Goal: Task Accomplishment & Management: Use online tool/utility

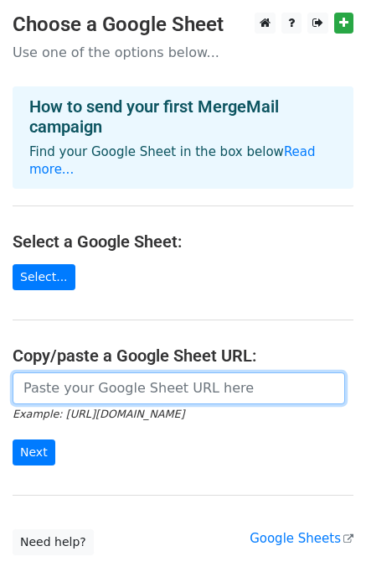
click at [96, 372] on input "url" at bounding box center [179, 388] width 333 height 32
paste input "[URL][DOMAIN_NAME]"
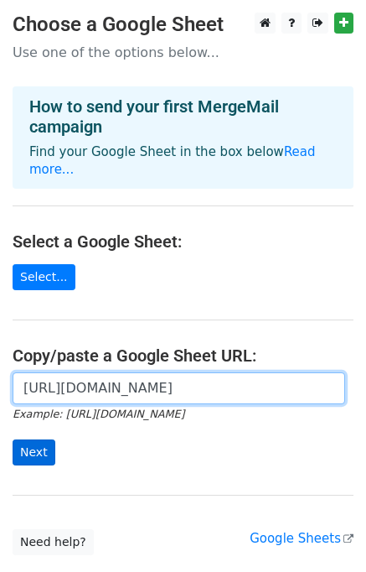
type input "[URL][DOMAIN_NAME]"
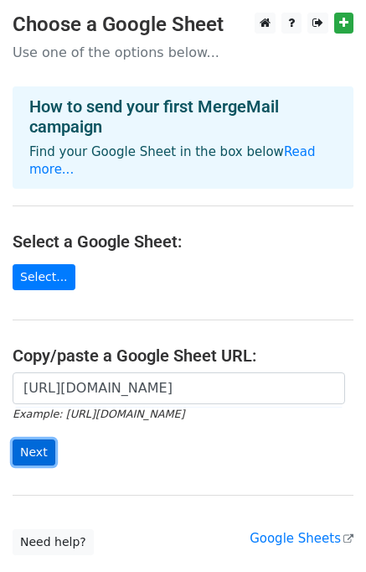
click at [29, 439] on input "Next" at bounding box center [34, 452] width 43 height 26
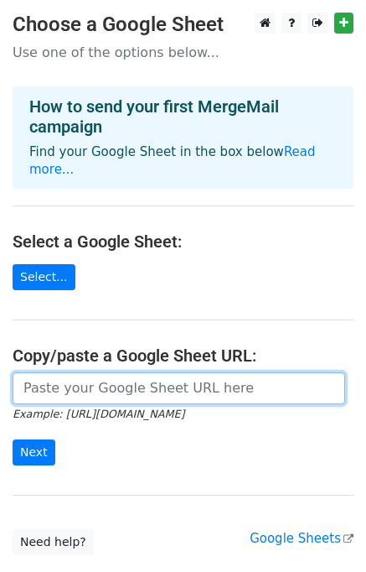
drag, startPoint x: 91, startPoint y: 371, endPoint x: 103, endPoint y: 383, distance: 17.2
click at [91, 372] on input "url" at bounding box center [179, 388] width 333 height 32
type input "[URL][DOMAIN_NAME]"
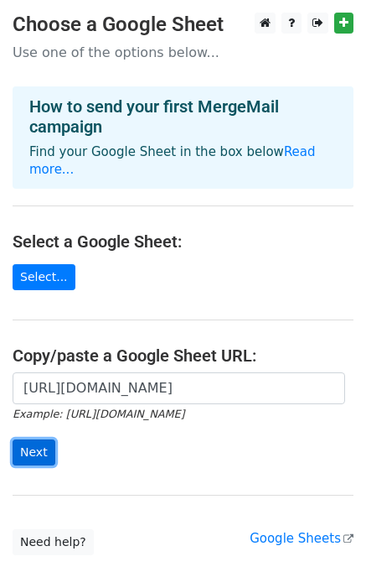
click at [36, 439] on input "Next" at bounding box center [34, 452] width 43 height 26
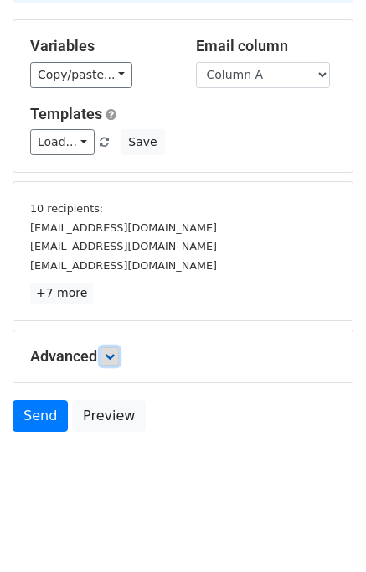
click at [119, 350] on link at bounding box center [110, 356] width 18 height 18
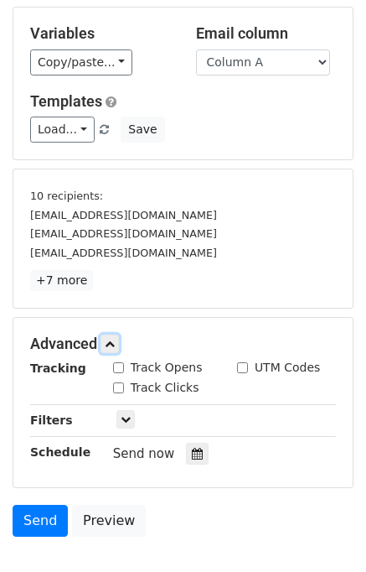
scroll to position [272, 0]
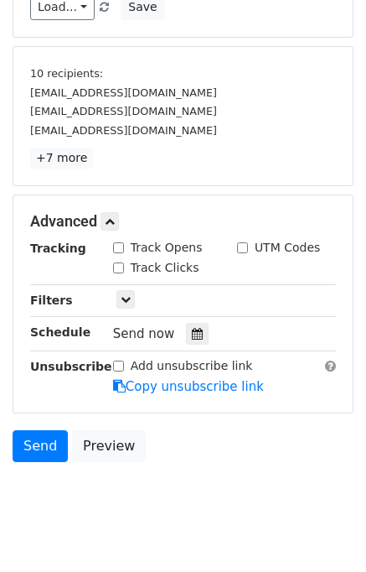
click at [120, 248] on input "Track Opens" at bounding box center [118, 247] width 11 height 11
checkbox input "true"
click at [117, 272] on div "Track Clicks" at bounding box center [156, 268] width 86 height 18
click at [122, 268] on input "Track Clicks" at bounding box center [118, 267] width 11 height 11
checkbox input "true"
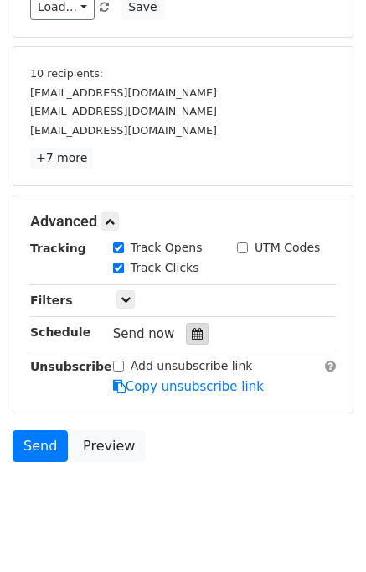
click at [192, 332] on icon at bounding box center [197, 334] width 11 height 12
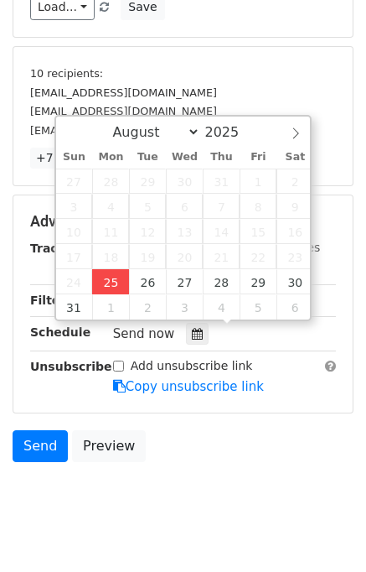
type input "2025-08-25 14:32"
type input "02"
type input "32"
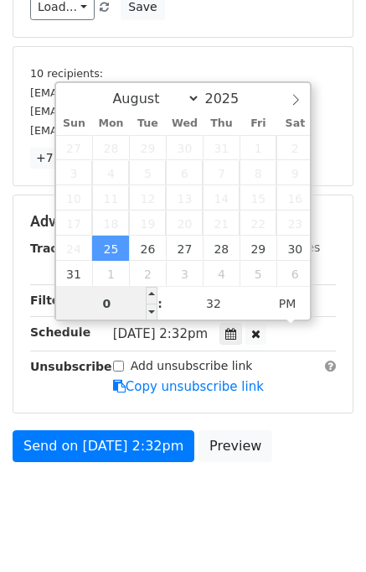
type input "02"
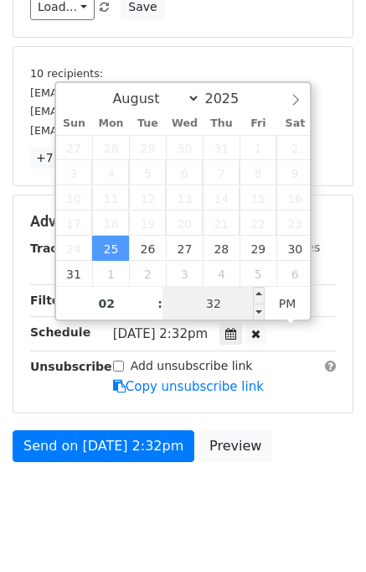
click at [186, 298] on input "32" at bounding box center [214, 304] width 102 height 34
type input "40"
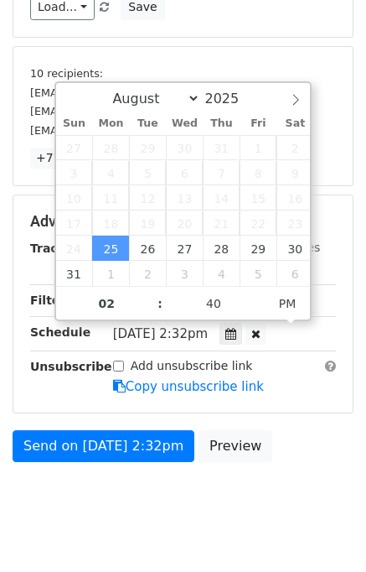
type input "2025-08-25 14:40"
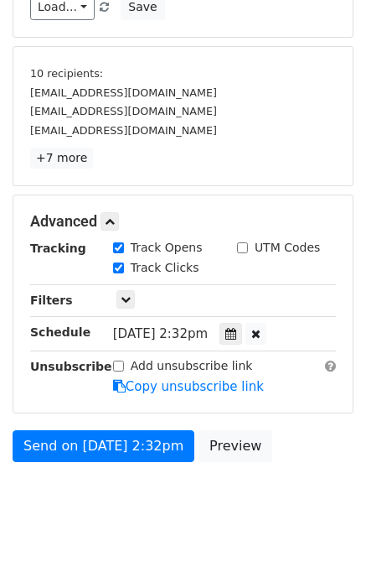
click at [285, 459] on div "Send on Aug 25 at 2:32pm Preview" at bounding box center [183, 450] width 366 height 40
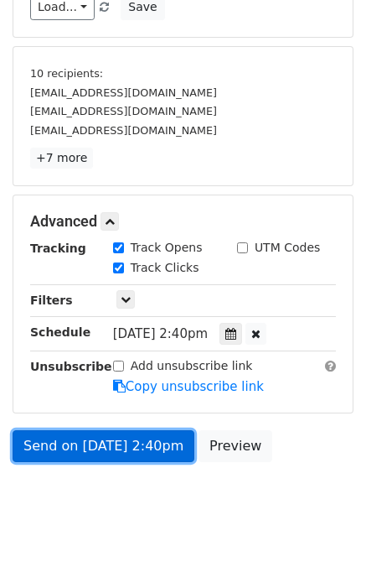
click at [116, 438] on link "Send on Aug 25 at 2:40pm" at bounding box center [104, 446] width 182 height 32
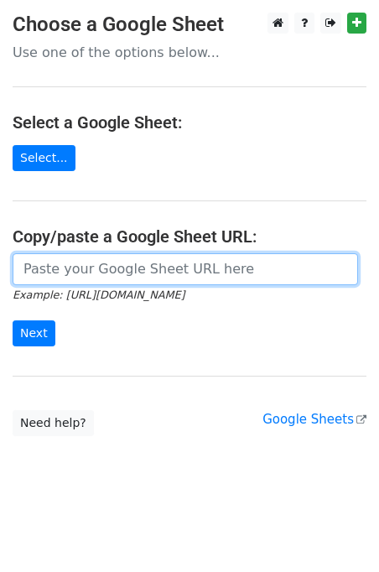
click at [102, 272] on input "url" at bounding box center [185, 269] width 345 height 32
type input "[URL][DOMAIN_NAME]"
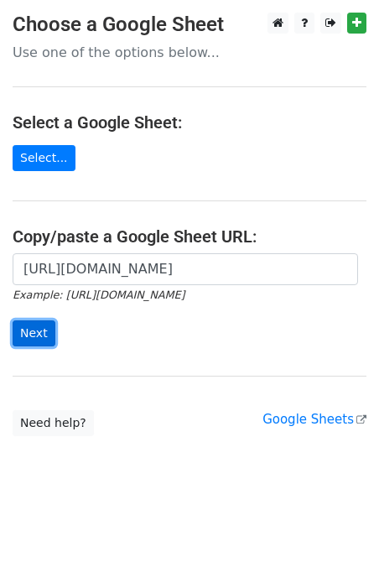
click at [13, 336] on input "Next" at bounding box center [34, 333] width 43 height 26
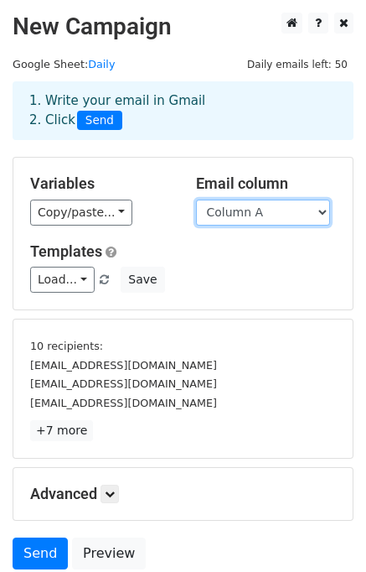
click at [255, 219] on select "Column A Column B Column C" at bounding box center [263, 213] width 134 height 26
select select "Column B"
click at [196, 200] on select "Column A Column B Column C" at bounding box center [263, 213] width 134 height 26
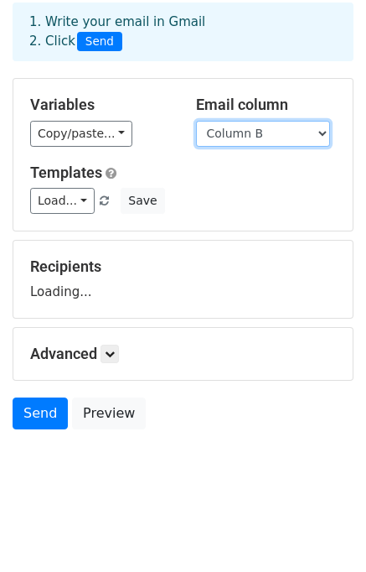
scroll to position [77, 0]
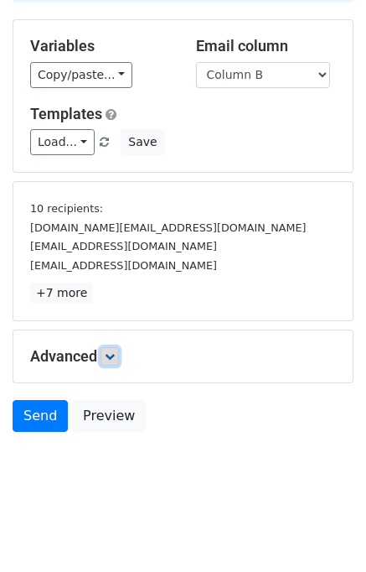
click at [119, 353] on link at bounding box center [110, 356] width 18 height 18
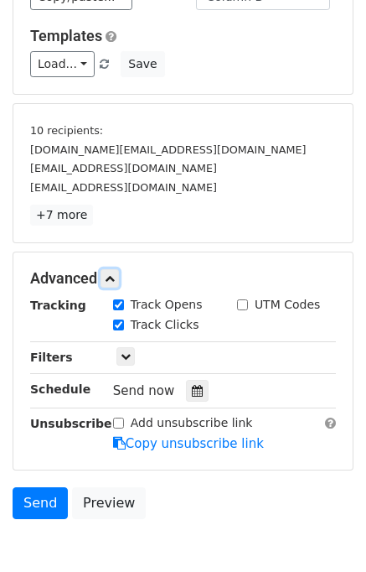
scroll to position [300, 0]
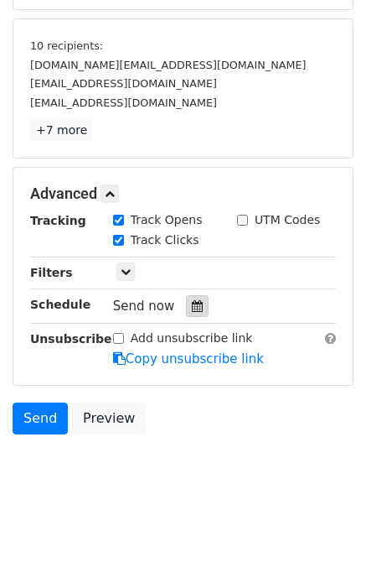
click at [192, 300] on icon at bounding box center [197, 306] width 11 height 12
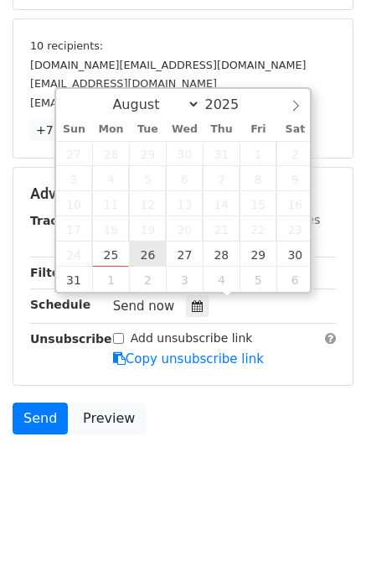
type input "2025-08-26 12:00"
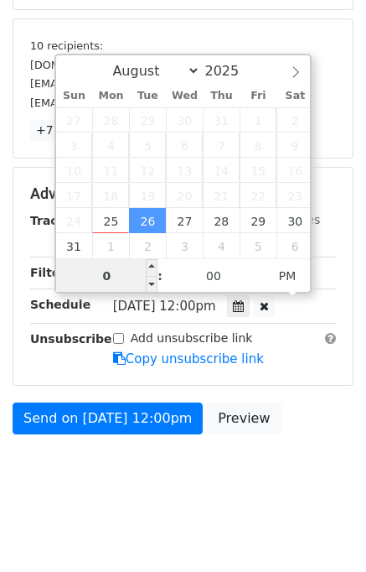
type input "02"
type input "2025-08-26 14:00"
click at [303, 428] on div "Send on Aug 26 at 12:00pm Preview" at bounding box center [183, 422] width 366 height 40
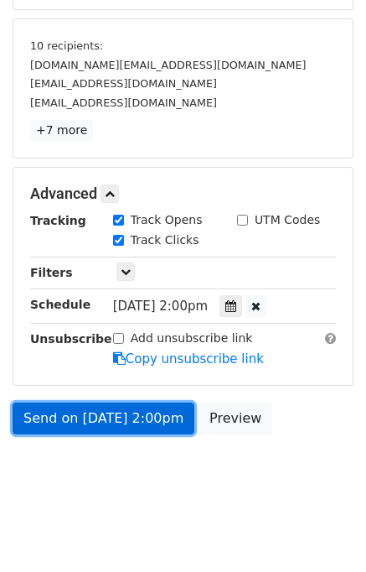
click at [108, 412] on link "Send on Aug 26 at 2:00pm" at bounding box center [104, 418] width 182 height 32
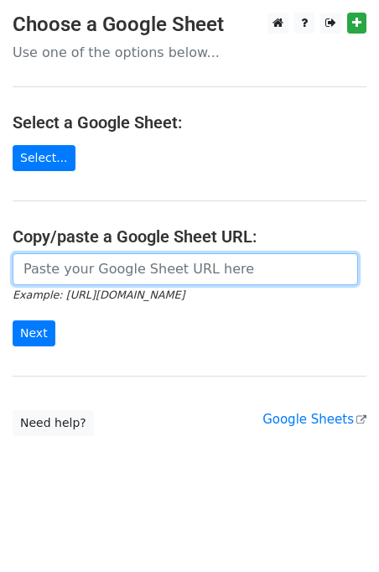
drag, startPoint x: 104, startPoint y: 269, endPoint x: 110, endPoint y: 278, distance: 10.9
click at [104, 269] on input "url" at bounding box center [185, 269] width 345 height 32
type input "[URL][DOMAIN_NAME]"
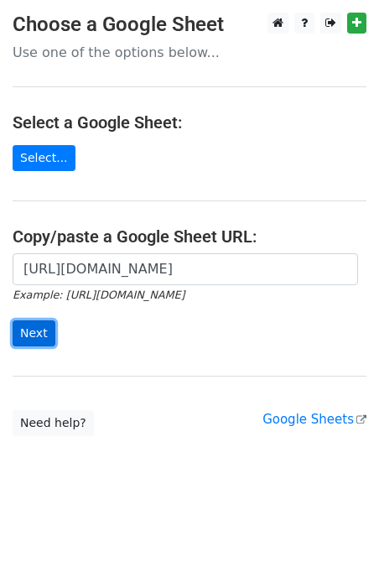
click at [24, 326] on input "Next" at bounding box center [34, 333] width 43 height 26
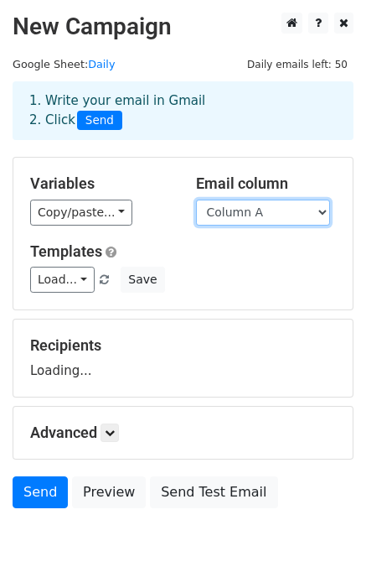
click at [235, 205] on select "Column A Column B Column C" at bounding box center [263, 213] width 134 height 26
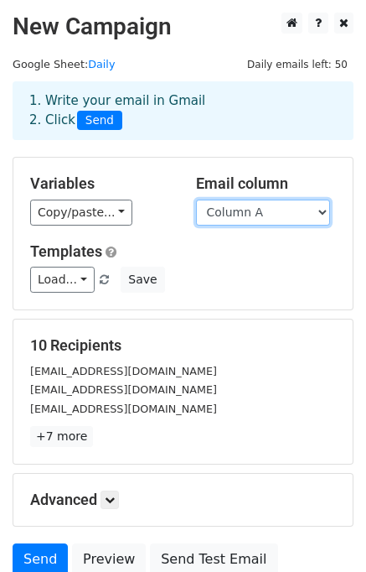
click at [253, 219] on select "Column A Column B Column C" at bounding box center [263, 213] width 134 height 26
select select "Column C"
click at [196, 200] on select "Column A Column B Column C" at bounding box center [263, 213] width 134 height 26
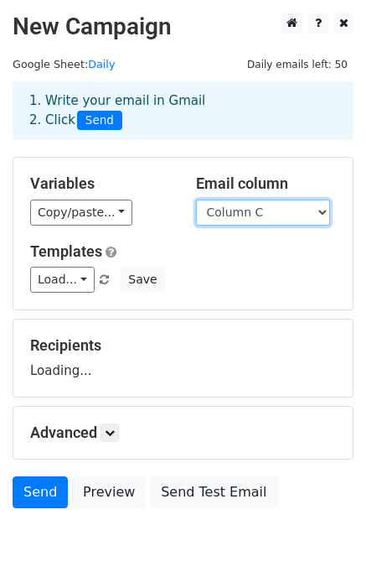
scroll to position [77, 0]
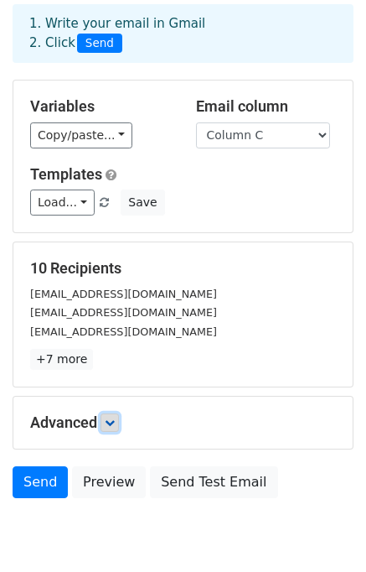
click at [117, 414] on link at bounding box center [110, 422] width 18 height 18
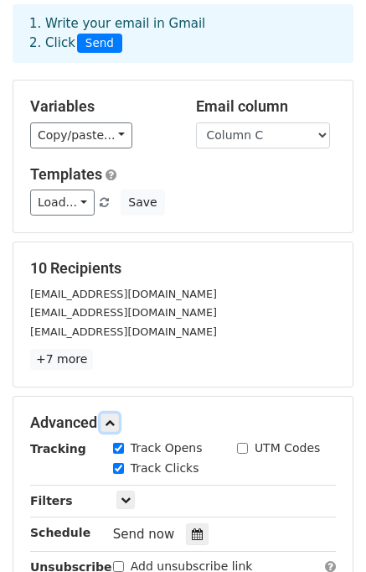
scroll to position [293, 0]
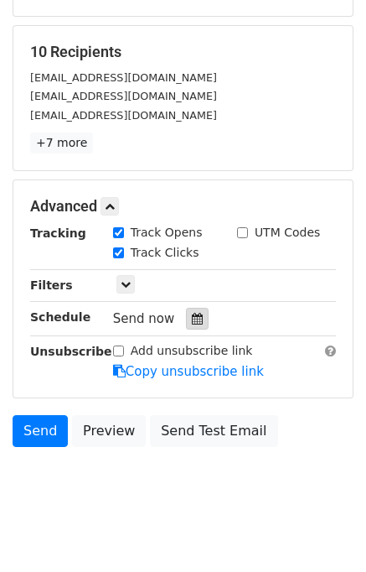
click at [193, 313] on icon at bounding box center [197, 319] width 11 height 12
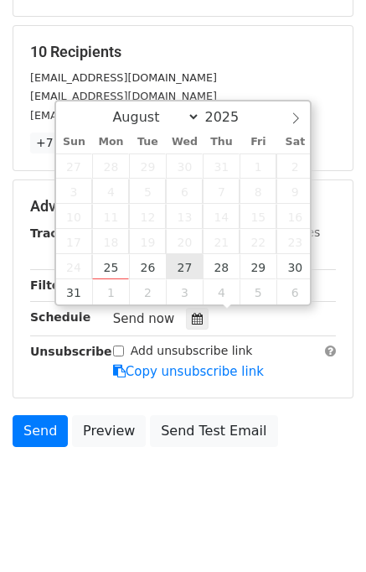
type input "2025-08-27 12:00"
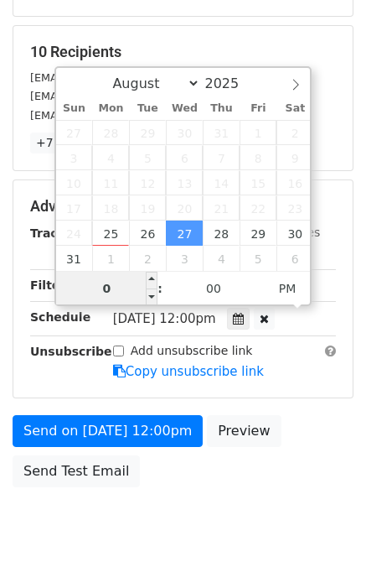
type input "03"
type input "2025-08-27 15:00"
click at [286, 435] on div "Send on Aug 27 at 12:00pm Preview Send Test Email" at bounding box center [183, 455] width 366 height 80
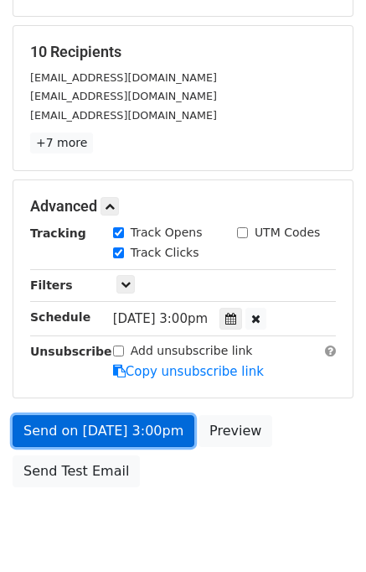
click at [70, 429] on link "Send on Aug 27 at 3:00pm" at bounding box center [104, 431] width 182 height 32
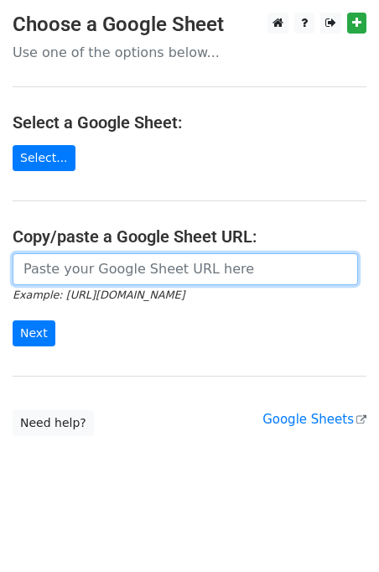
click at [117, 269] on input "url" at bounding box center [185, 269] width 345 height 32
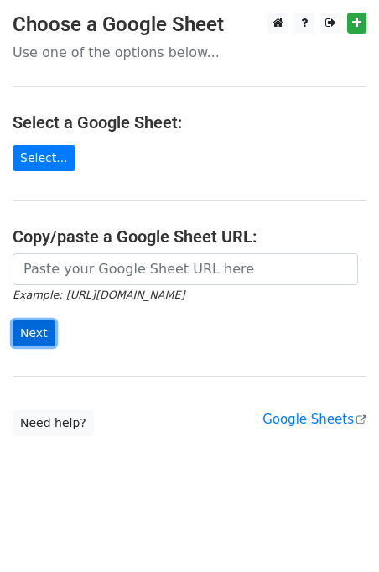
click at [38, 333] on input "Next" at bounding box center [34, 333] width 43 height 26
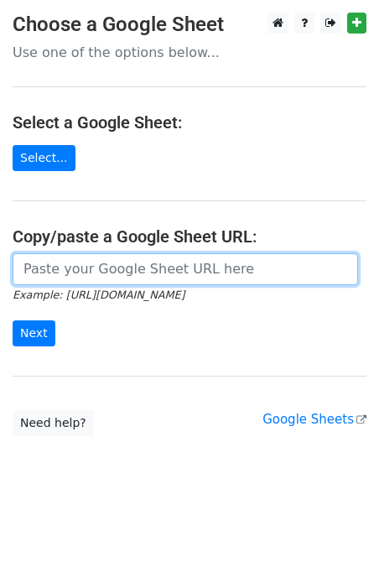
drag, startPoint x: 91, startPoint y: 255, endPoint x: 124, endPoint y: 284, distance: 43.9
click at [91, 255] on input "url" at bounding box center [185, 269] width 345 height 32
type input "[URL][DOMAIN_NAME]"
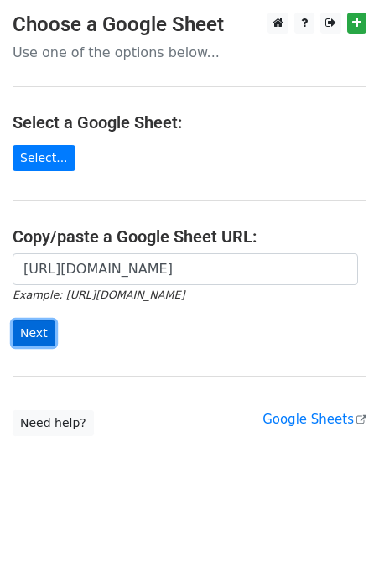
click at [26, 343] on input "Next" at bounding box center [34, 333] width 43 height 26
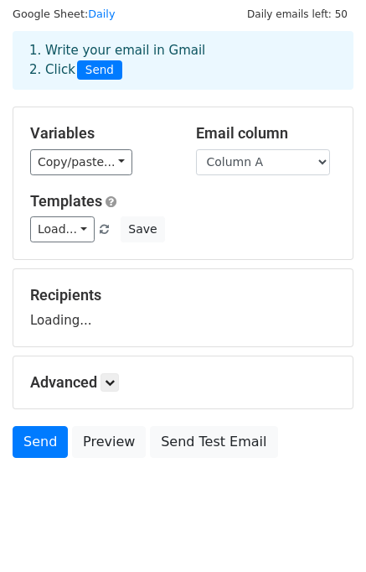
scroll to position [77, 0]
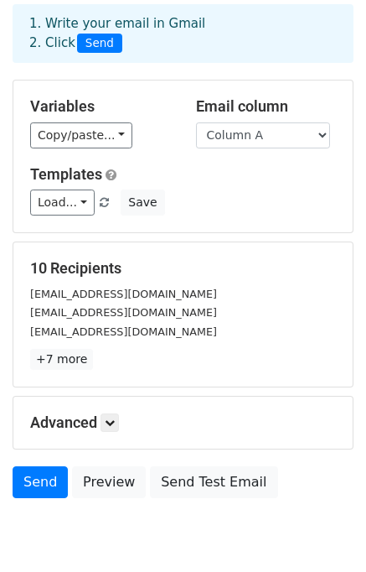
click at [107, 356] on p "+7 more" at bounding box center [183, 359] width 306 height 21
click at [107, 422] on icon at bounding box center [110, 423] width 10 height 10
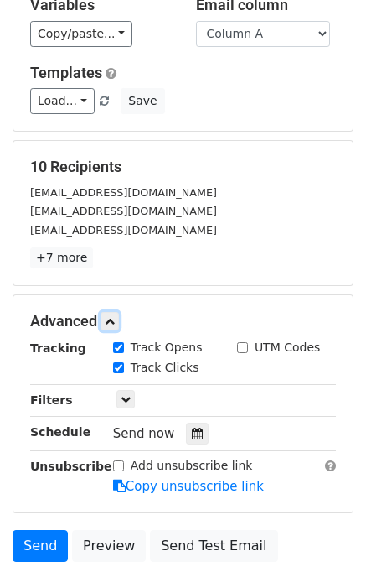
scroll to position [272, 0]
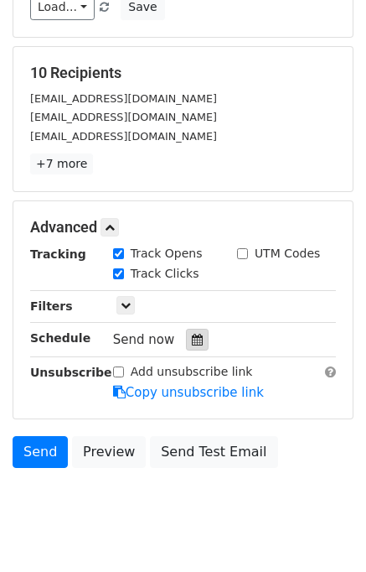
click at [194, 329] on div at bounding box center [197, 340] width 23 height 22
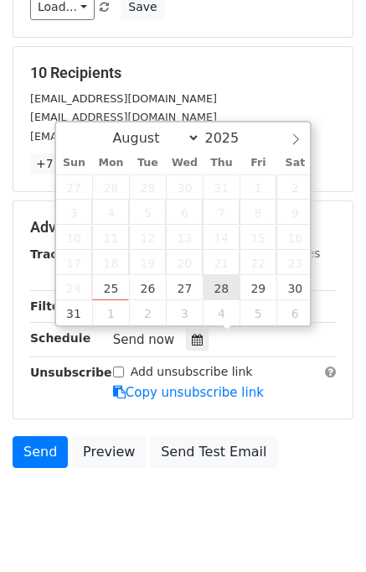
type input "2025-08-28 12:00"
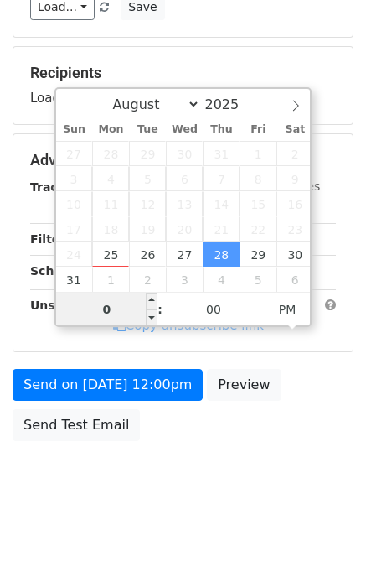
type input "04"
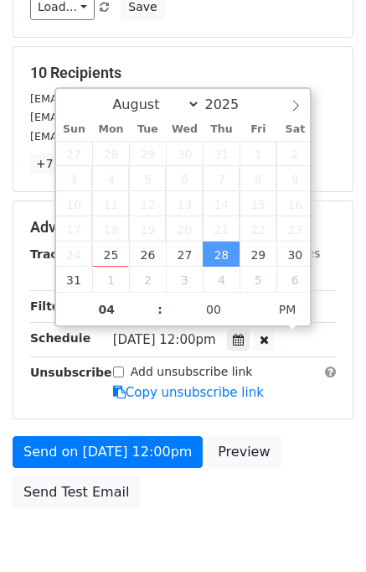
type input "2025-08-28 16:00"
click at [321, 449] on div "Send on Aug 28 at 12:00pm Preview Send Test Email" at bounding box center [183, 476] width 366 height 80
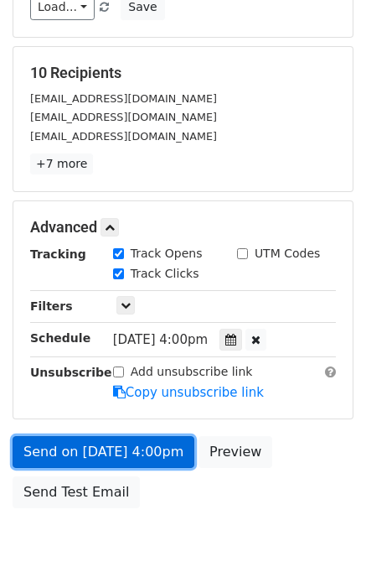
click at [131, 444] on link "Send on Aug 28 at 4:00pm" at bounding box center [104, 452] width 182 height 32
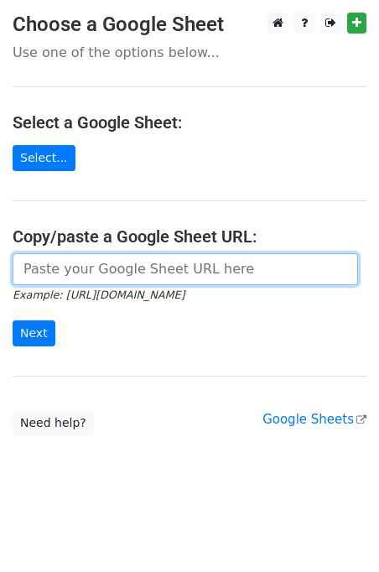
click at [105, 276] on input "url" at bounding box center [185, 269] width 345 height 32
type input "[URL][DOMAIN_NAME]"
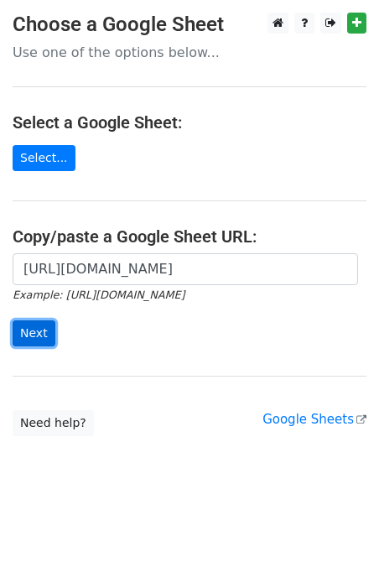
click at [42, 324] on input "Next" at bounding box center [34, 333] width 43 height 26
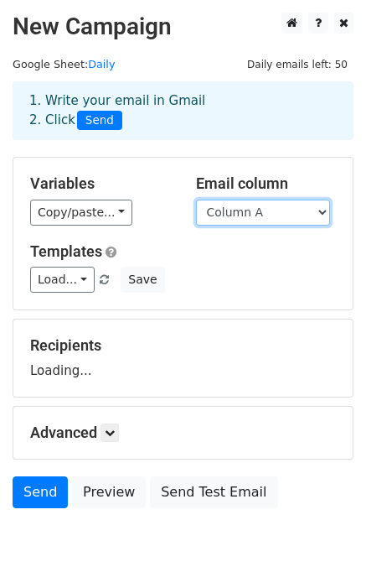
click at [238, 212] on select "Column A Column B Column C" at bounding box center [263, 213] width 134 height 26
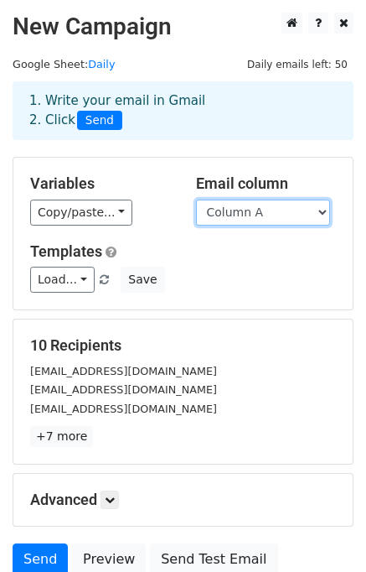
drag, startPoint x: 268, startPoint y: 212, endPoint x: 272, endPoint y: 221, distance: 9.8
click at [268, 212] on select "Column A Column B Column C" at bounding box center [263, 213] width 134 height 26
select select "Column B"
click at [196, 200] on select "Column A Column B Column C" at bounding box center [263, 213] width 134 height 26
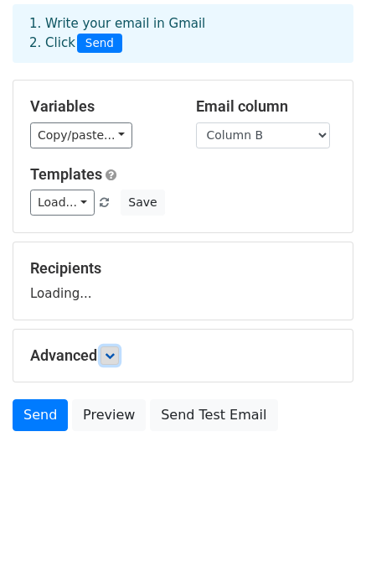
click at [112, 359] on icon at bounding box center [110, 355] width 10 height 10
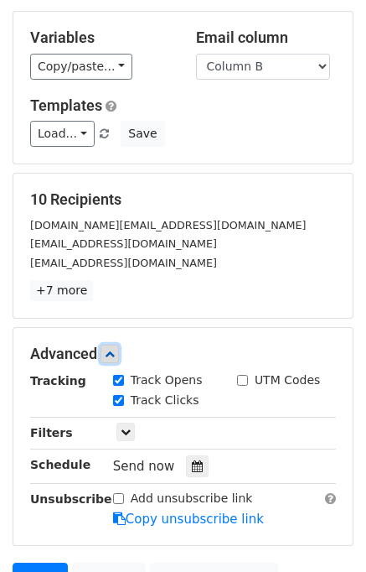
scroll to position [226, 0]
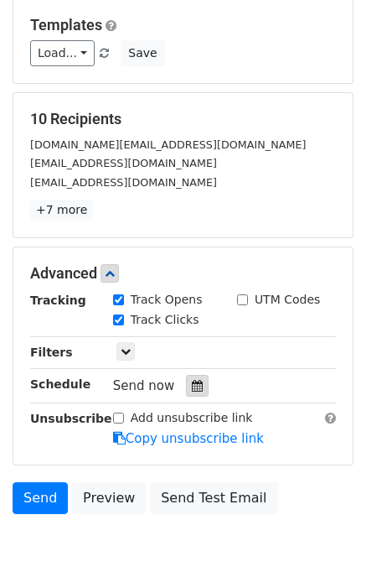
click at [192, 380] on icon at bounding box center [197, 386] width 11 height 12
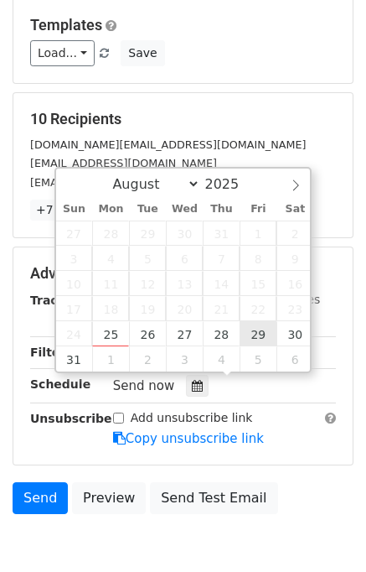
type input "2025-08-29 12:00"
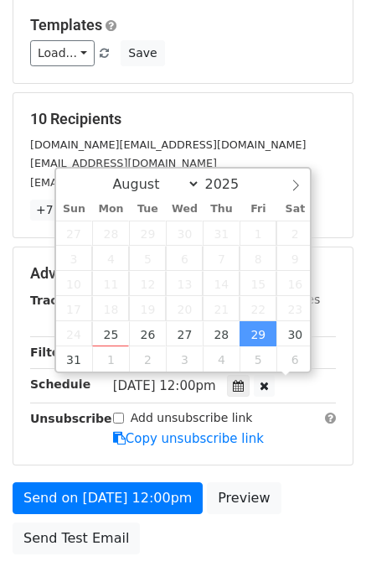
scroll to position [0, 0]
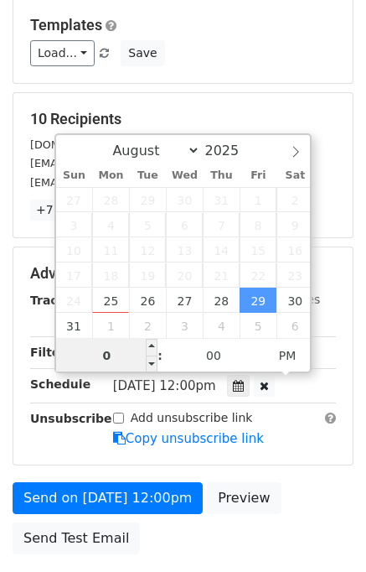
type input "05"
type input "2025-08-29 17:00"
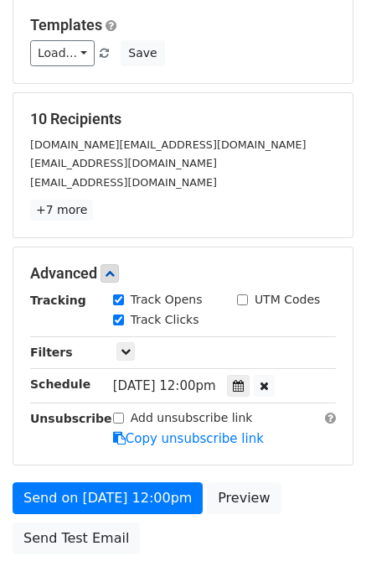
click at [313, 488] on div "Send on Aug 29 at 12:00pm Preview Send Test Email" at bounding box center [183, 522] width 366 height 80
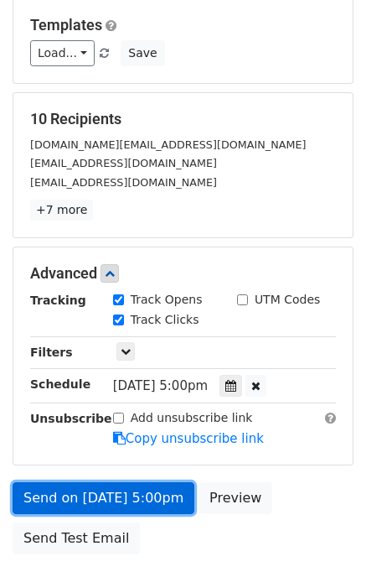
click at [106, 486] on link "Send on Aug 29 at 5:00pm" at bounding box center [104, 498] width 182 height 32
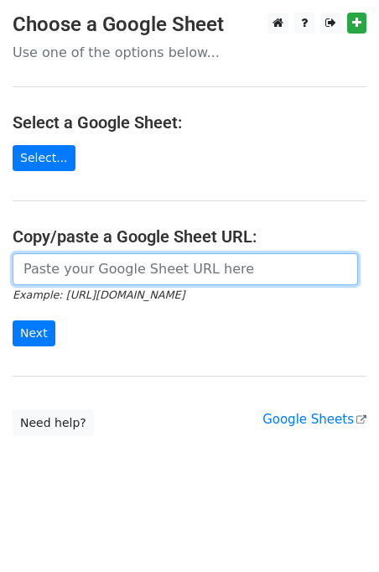
click at [107, 276] on input "url" at bounding box center [185, 269] width 345 height 32
type input "https://docs.google.com/spreadsheets/d/1aa91fLdVoaxOI_v5knaz1cMwYsdev5JbWkFVPkr…"
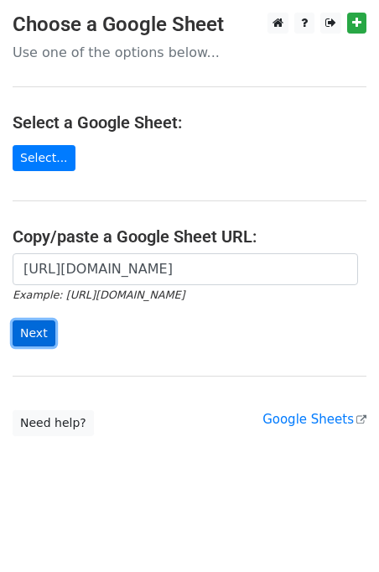
click at [24, 333] on input "Next" at bounding box center [34, 333] width 43 height 26
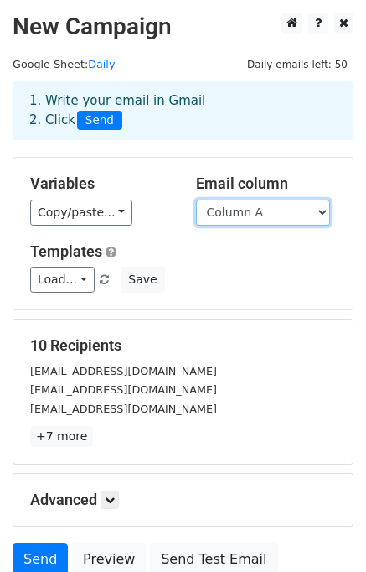
click at [278, 215] on select "Column A Column B Column C" at bounding box center [263, 213] width 134 height 26
select select "Column C"
click at [196, 200] on select "Column A Column B Column C" at bounding box center [263, 213] width 134 height 26
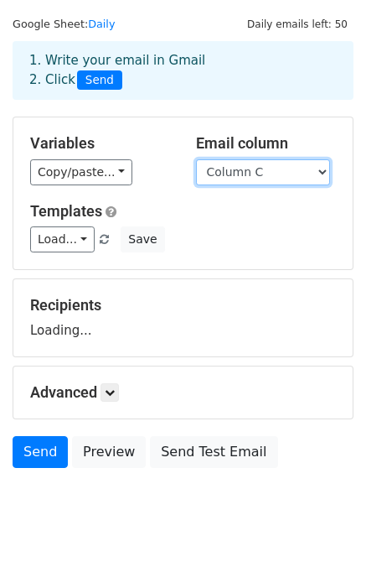
scroll to position [77, 0]
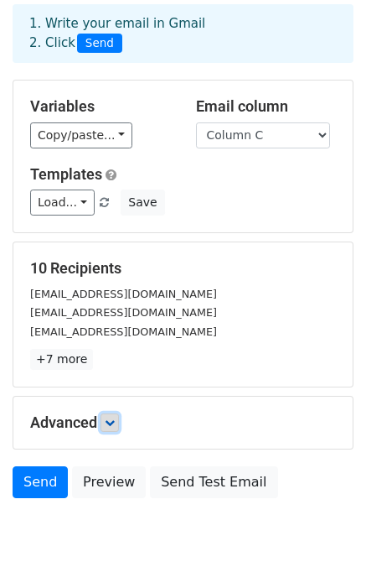
click at [112, 425] on icon at bounding box center [110, 423] width 10 height 10
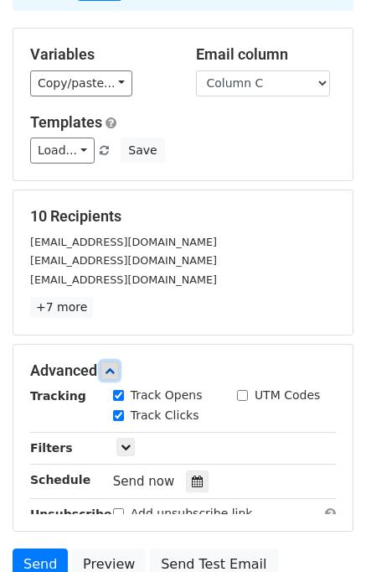
scroll to position [277, 0]
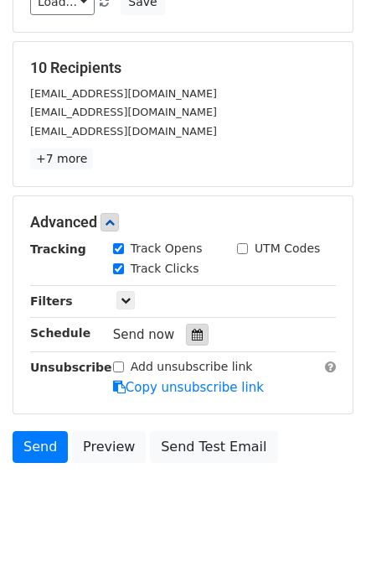
click at [198, 334] on div at bounding box center [197, 335] width 23 height 22
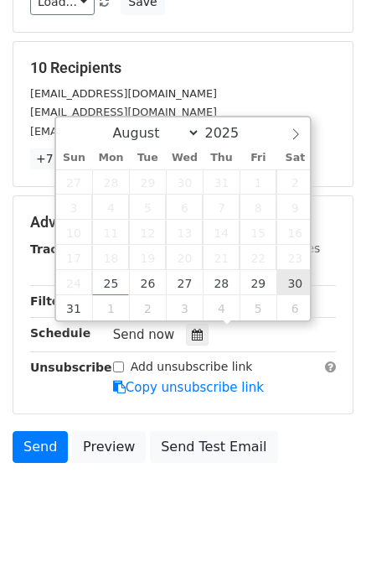
type input "[DATE] 12:00"
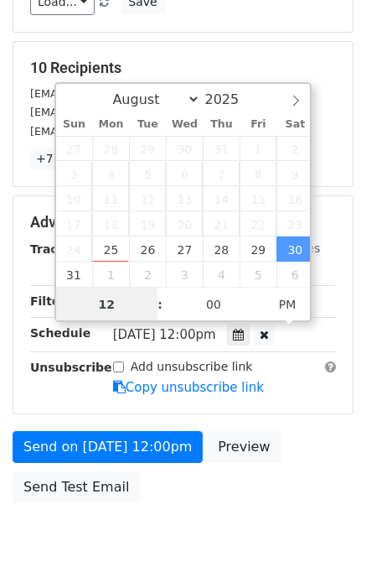
scroll to position [0, 0]
type input "06"
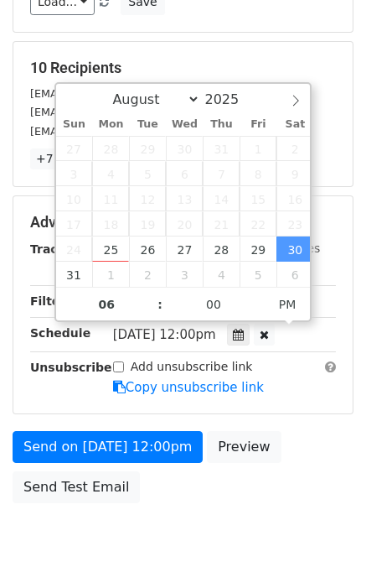
type input "[DATE] 18:00"
click at [335, 456] on div "Send on [DATE] 12:00pm Preview Send Test Email" at bounding box center [183, 471] width 366 height 80
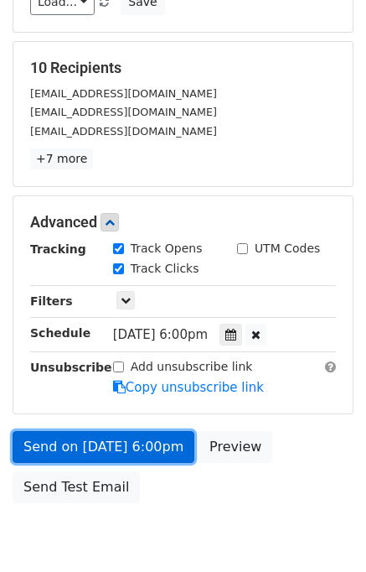
click at [126, 445] on link "Send on [DATE] 6:00pm" at bounding box center [104, 447] width 182 height 32
